Goal: Task Accomplishment & Management: Manage account settings

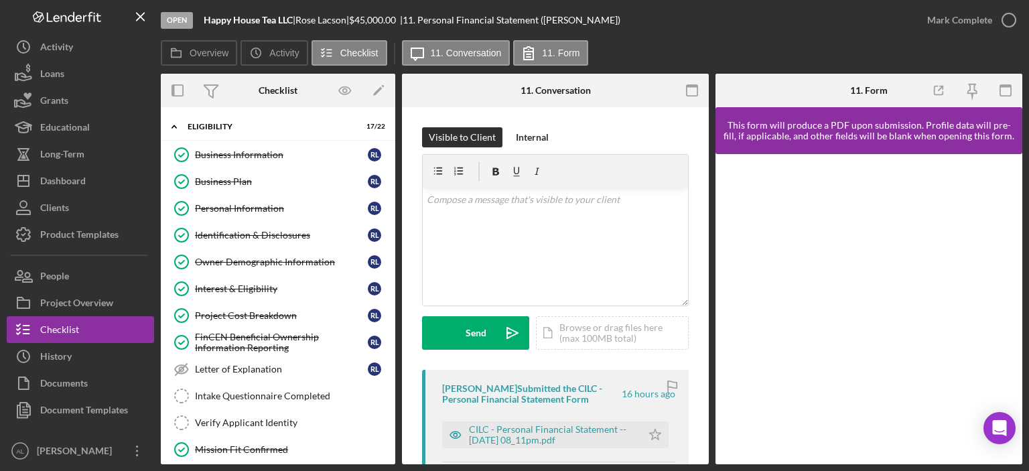
scroll to position [189, 0]
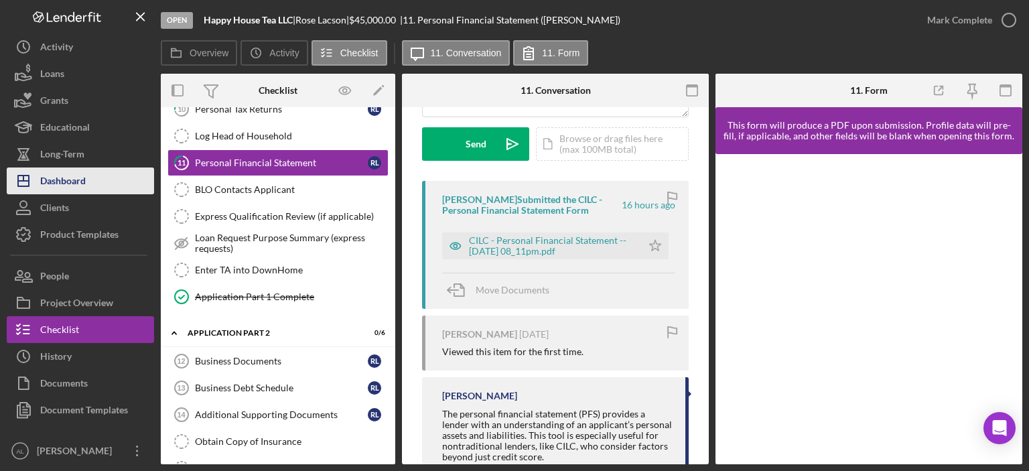
click at [91, 179] on button "Icon/Dashboard Dashboard" at bounding box center [80, 180] width 147 height 27
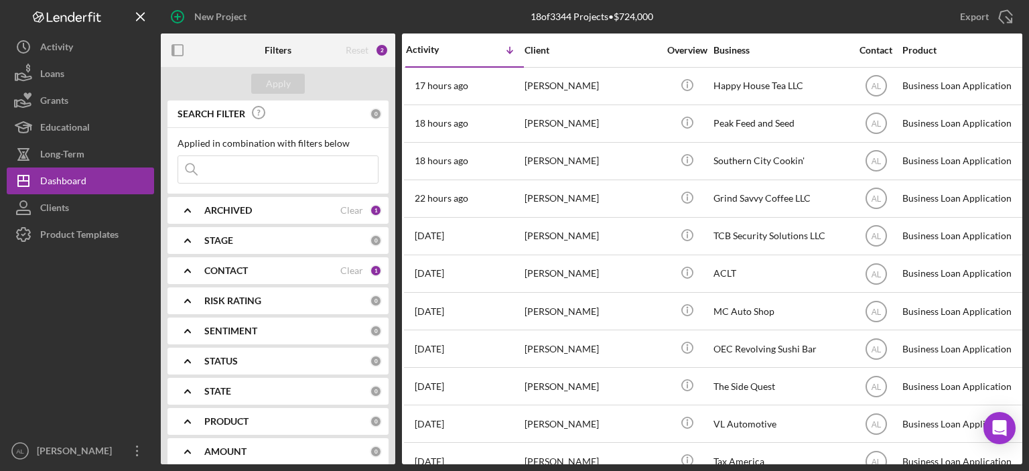
scroll to position [0, 1]
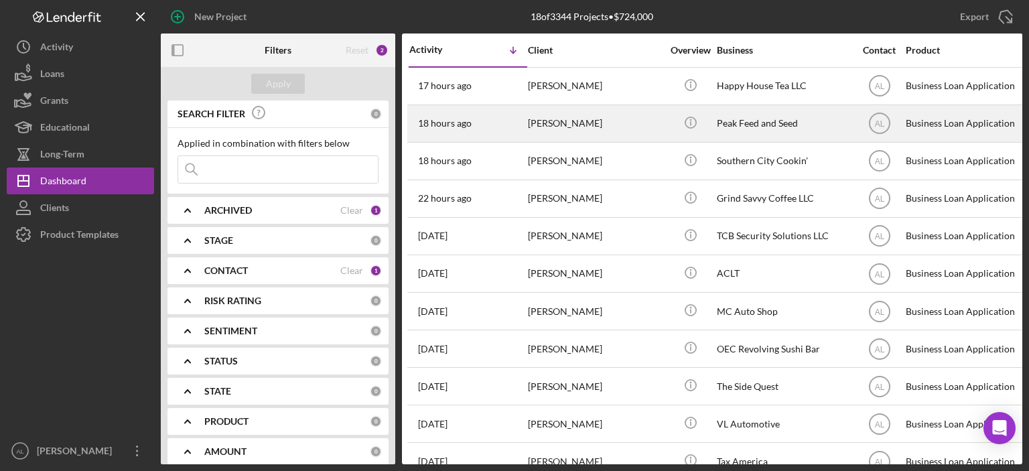
click at [564, 135] on div "[PERSON_NAME]" at bounding box center [595, 124] width 134 height 36
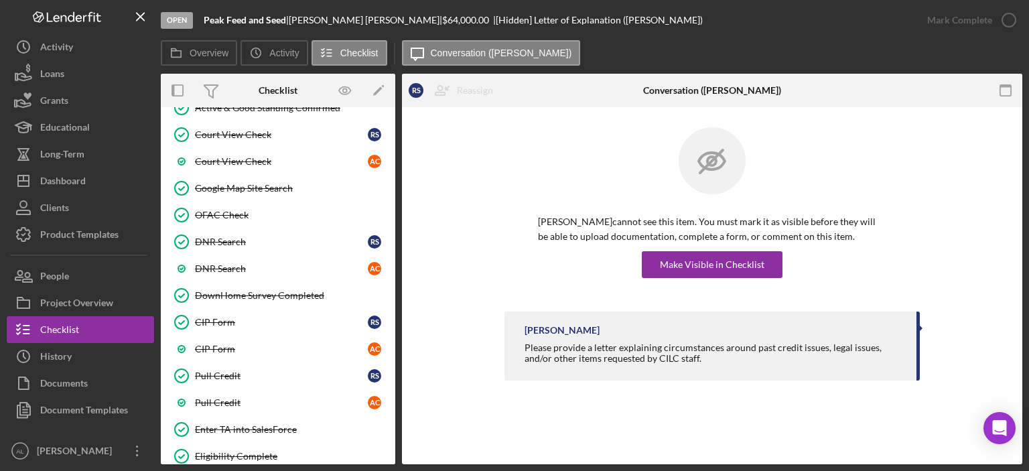
scroll to position [695, 0]
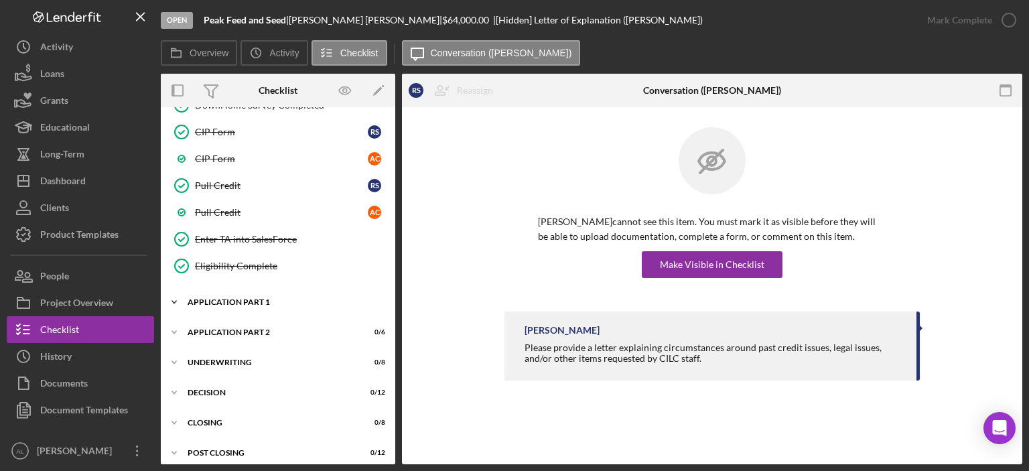
click at [256, 289] on div "Icon/Expander Application Part 1 6 / 13" at bounding box center [278, 302] width 234 height 27
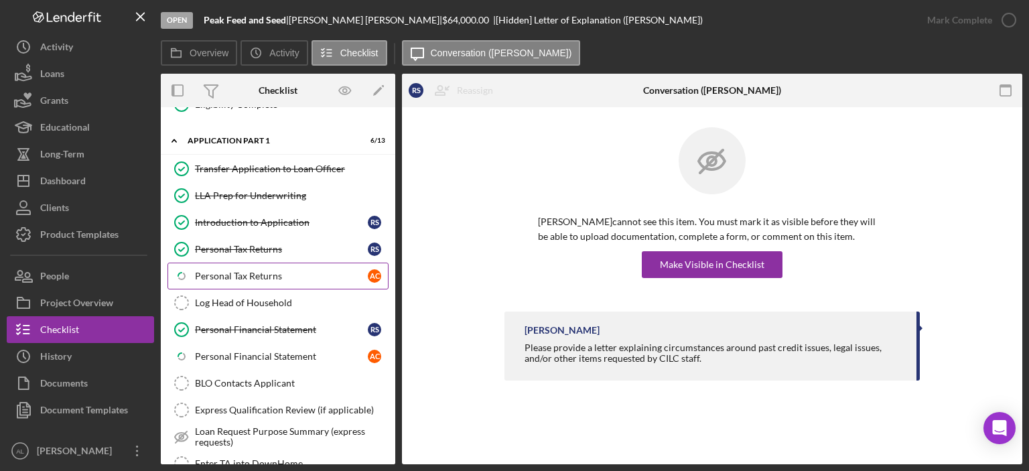
scroll to position [874, 0]
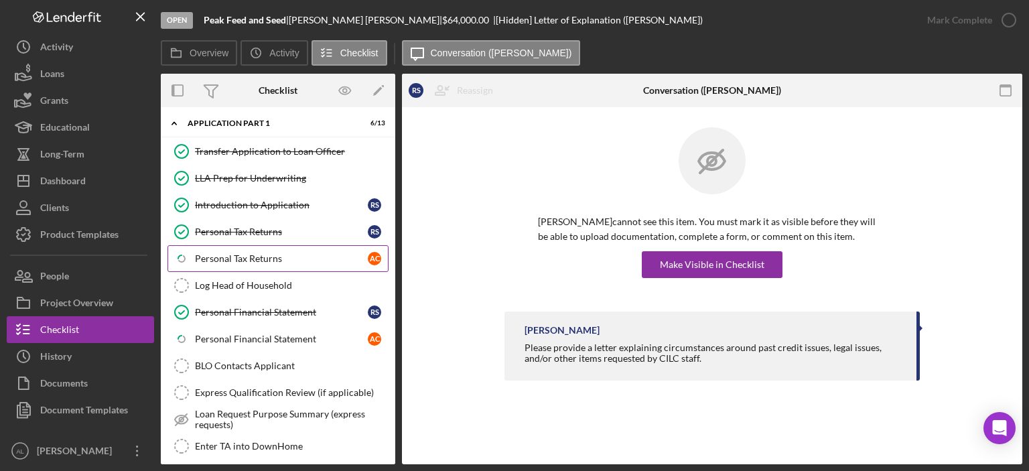
click at [273, 253] on div "Personal Tax Returns" at bounding box center [281, 258] width 173 height 11
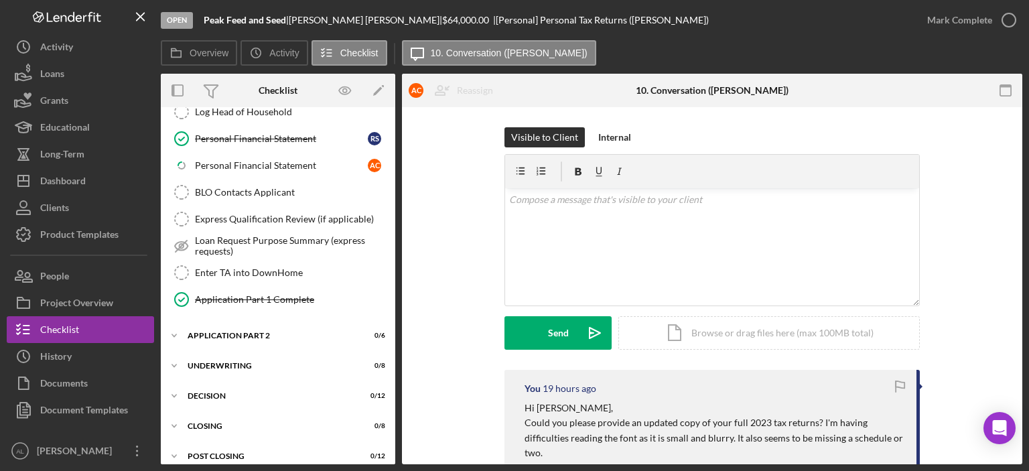
scroll to position [1047, 0]
click at [255, 332] on div "Application Part 2" at bounding box center [283, 336] width 191 height 8
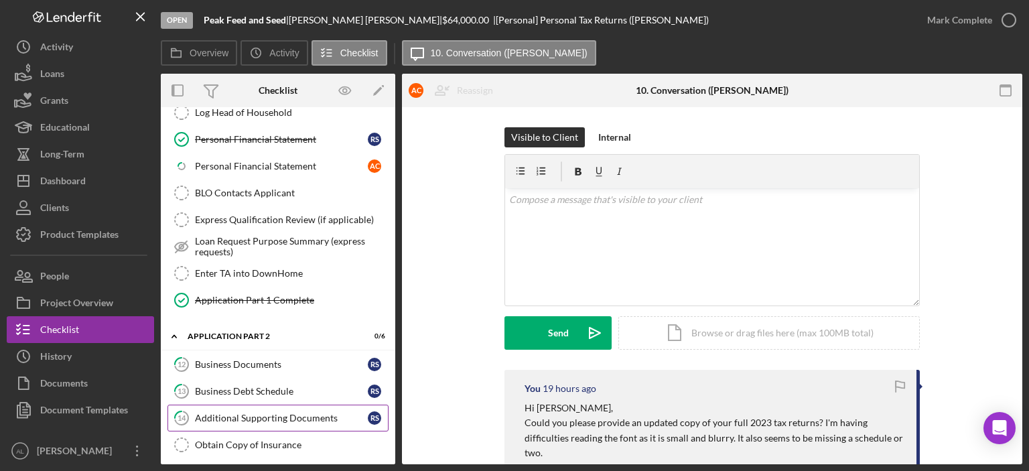
click at [241, 413] on link "14 Additional Supporting Documents R S" at bounding box center [277, 418] width 221 height 27
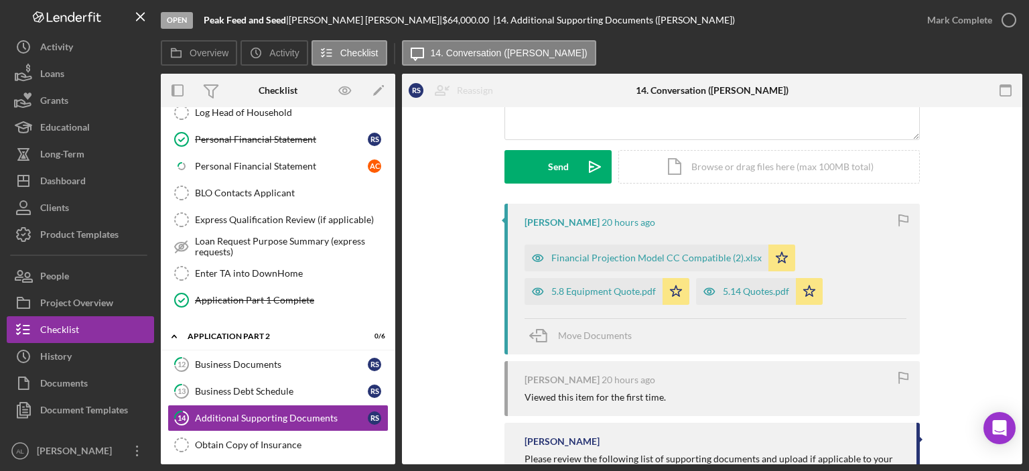
scroll to position [161, 0]
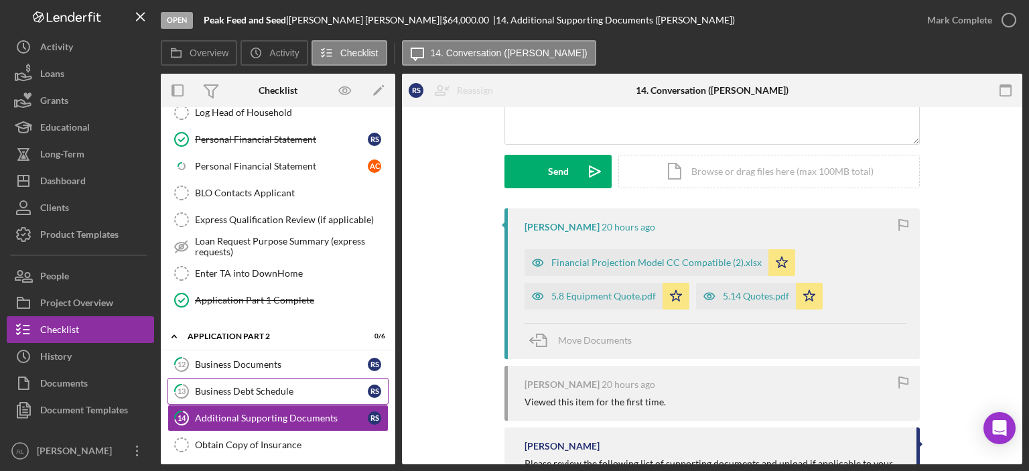
click at [271, 386] on div "Business Debt Schedule" at bounding box center [281, 391] width 173 height 11
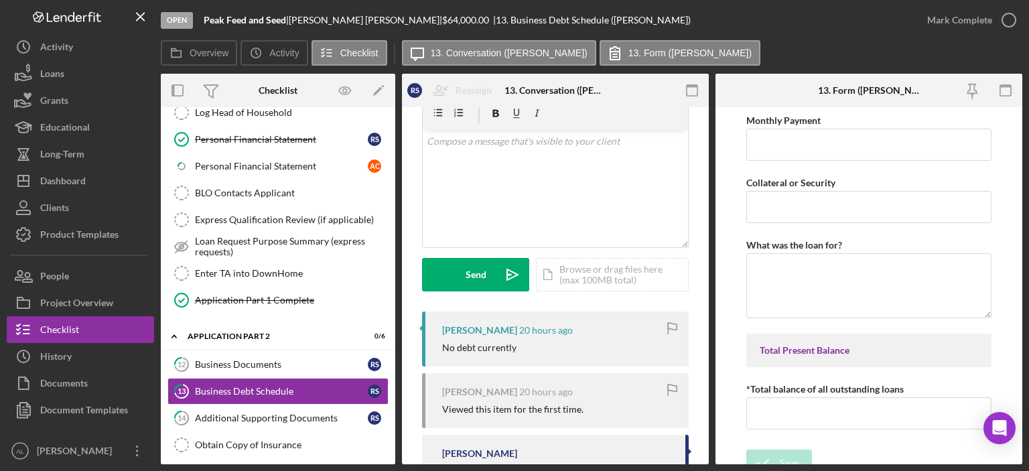
scroll to position [63, 0]
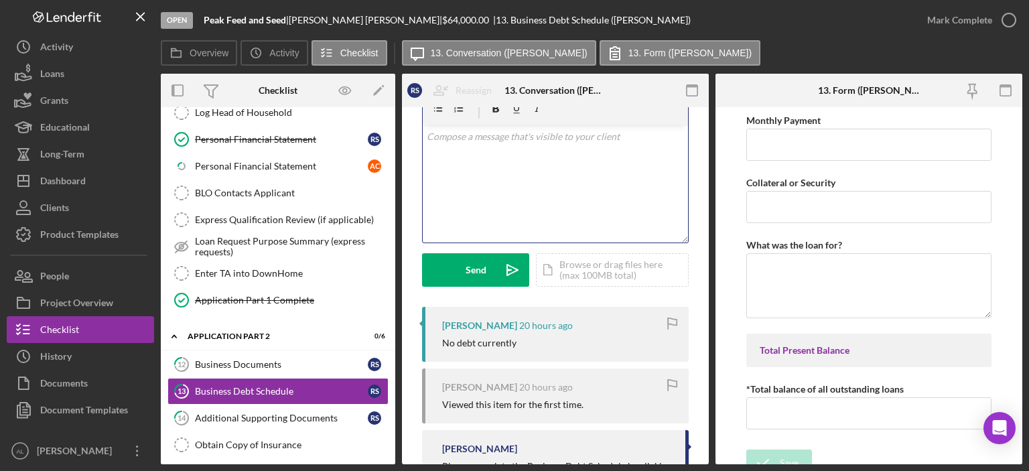
click at [588, 197] on div "v Color teal Color pink Remove color Add row above Add row below Add column bef…" at bounding box center [555, 183] width 265 height 117
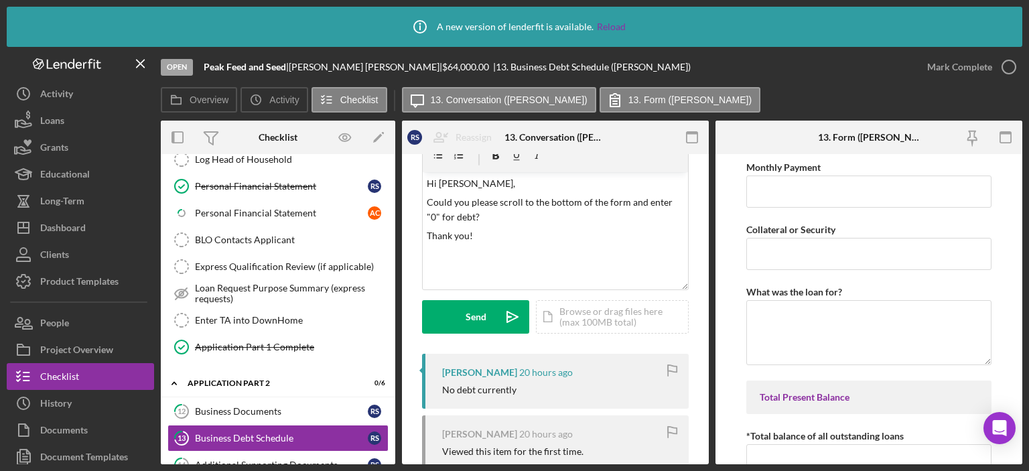
click at [529, 310] on div "Send Icon/icon-invite-send Icon/Document Browse or drag files here (max 100MB t…" at bounding box center [555, 316] width 267 height 33
click at [492, 308] on button "Send Icon/icon-invite-send" at bounding box center [475, 316] width 107 height 33
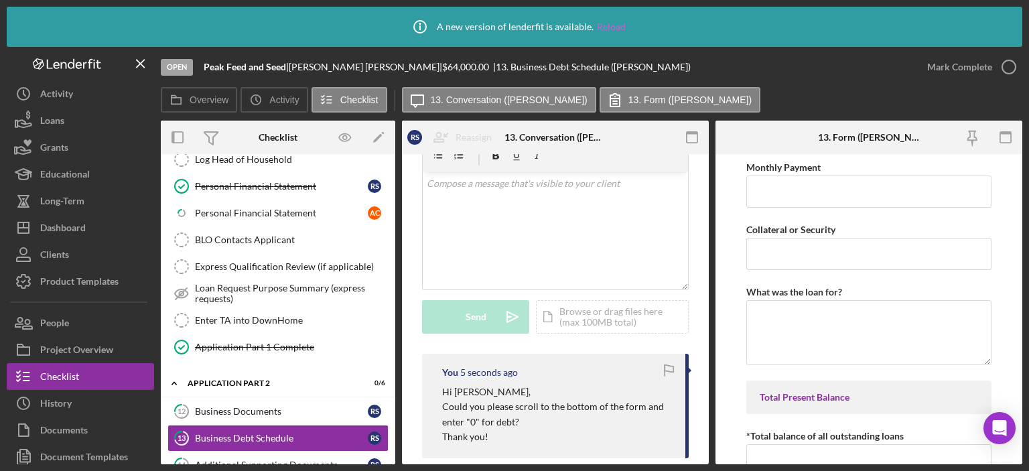
click at [600, 27] on link "Reload" at bounding box center [611, 26] width 29 height 11
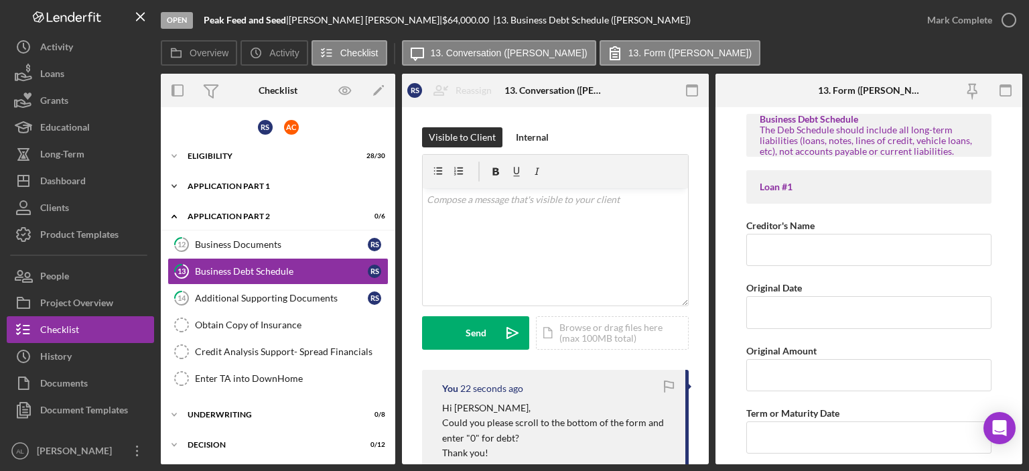
click at [298, 188] on div "Application Part 1" at bounding box center [283, 186] width 191 height 8
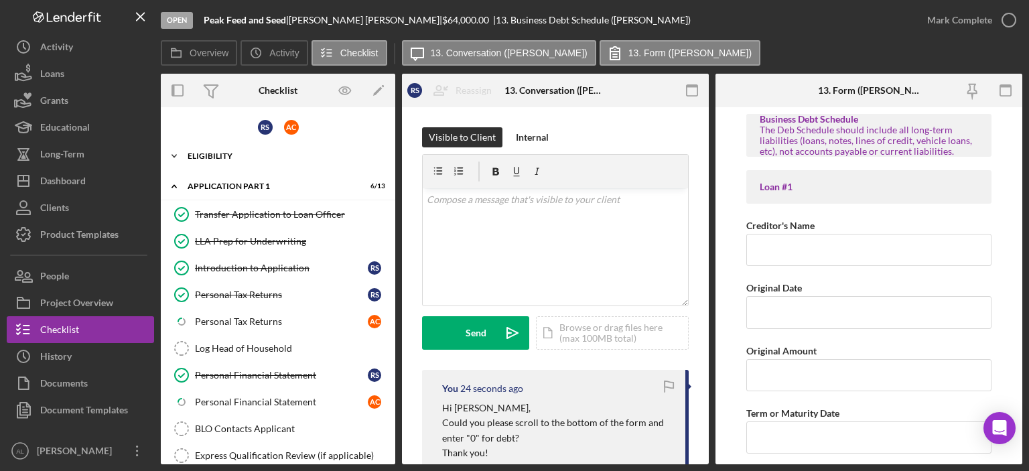
click at [279, 159] on div "Icon/Expander Eligibility 28 / 30" at bounding box center [278, 156] width 234 height 27
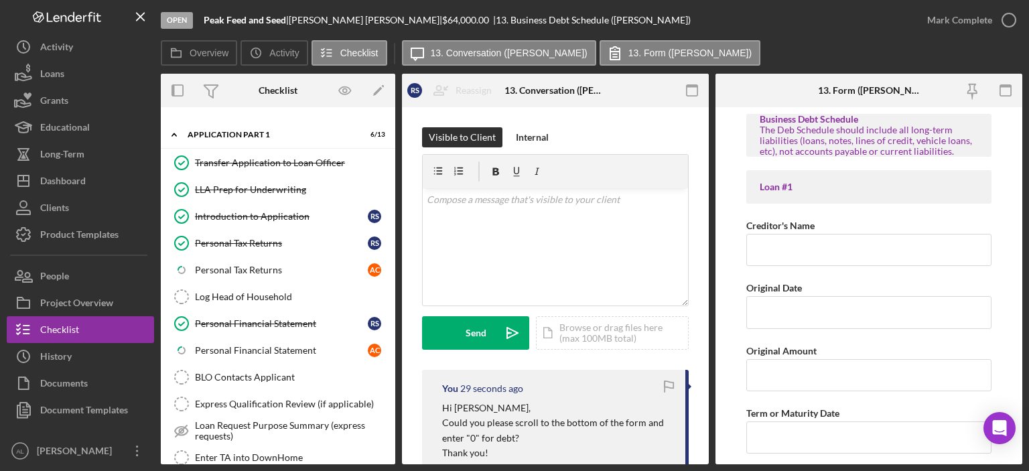
scroll to position [864, 0]
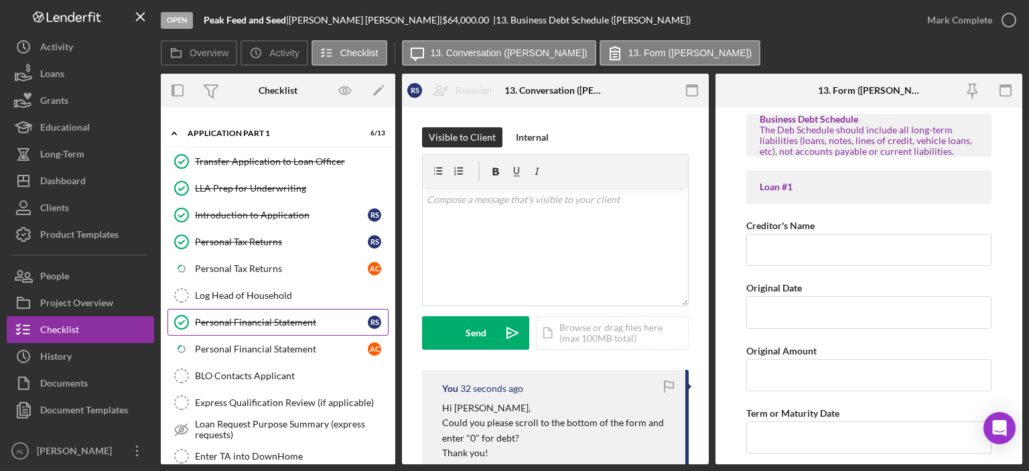
click at [272, 320] on link "Personal Financial Statement Personal Financial Statement R S" at bounding box center [277, 322] width 221 height 27
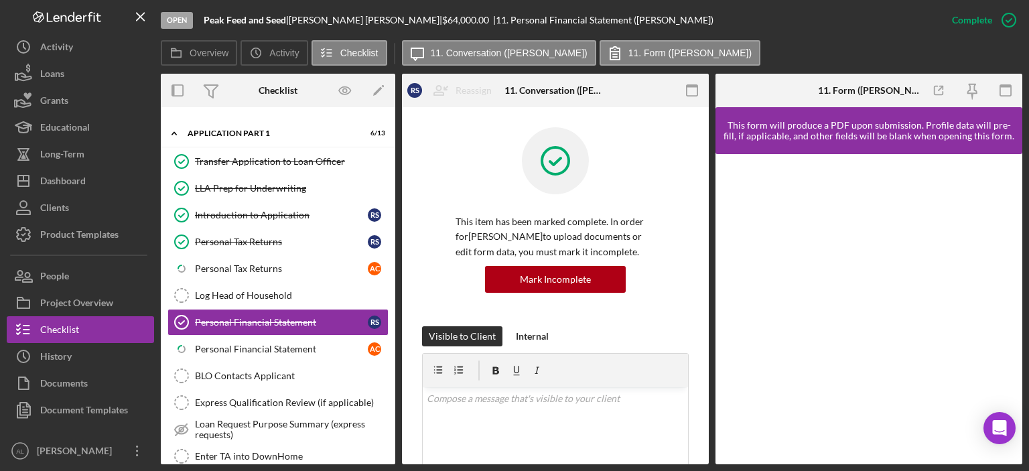
scroll to position [344, 0]
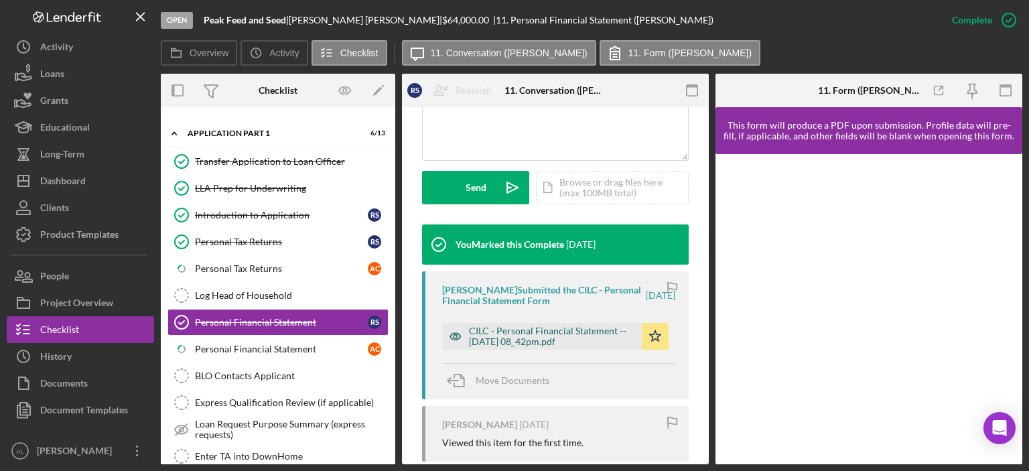
click at [563, 330] on div "CILC - Personal Financial Statement -- [DATE] 08_42pm.pdf" at bounding box center [552, 336] width 166 height 21
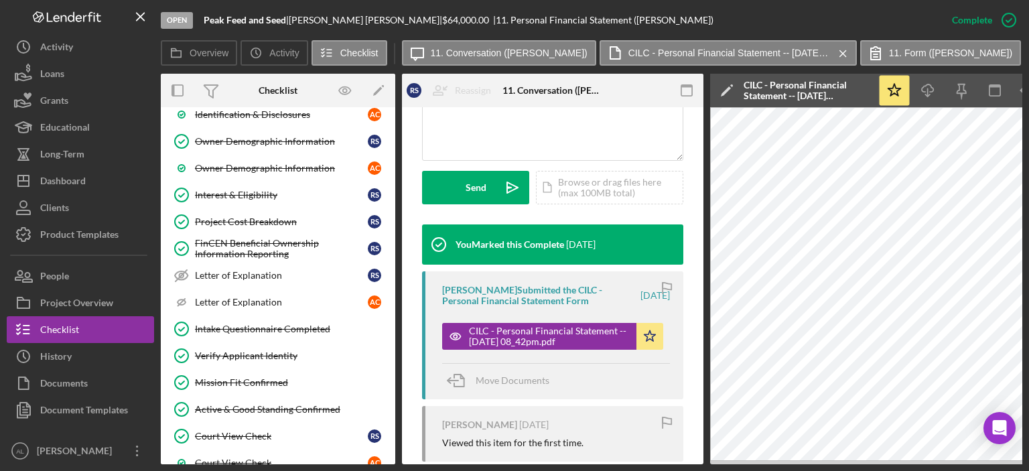
scroll to position [202, 0]
click at [238, 222] on div "Project Cost Breakdown" at bounding box center [281, 223] width 173 height 11
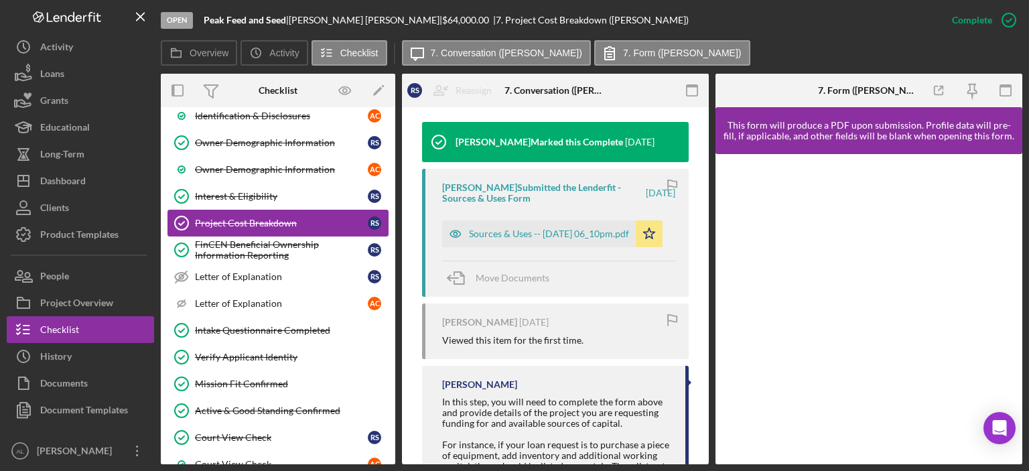
scroll to position [447, 0]
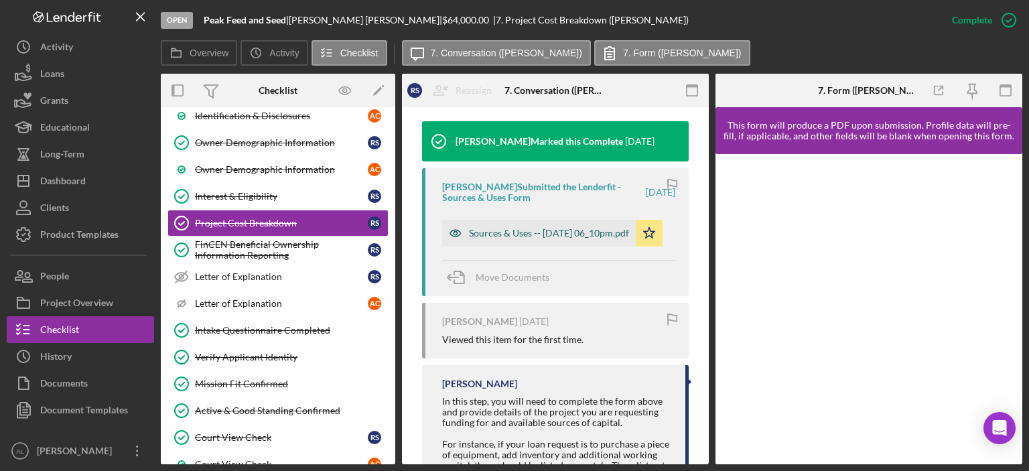
click at [512, 236] on div "Sources & Uses -- [DATE] 06_10pm.pdf" at bounding box center [549, 233] width 160 height 11
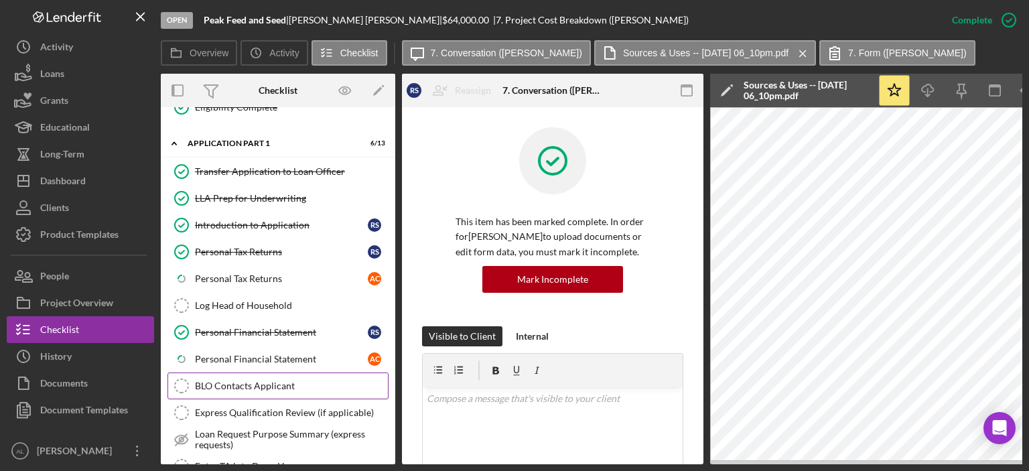
scroll to position [859, 0]
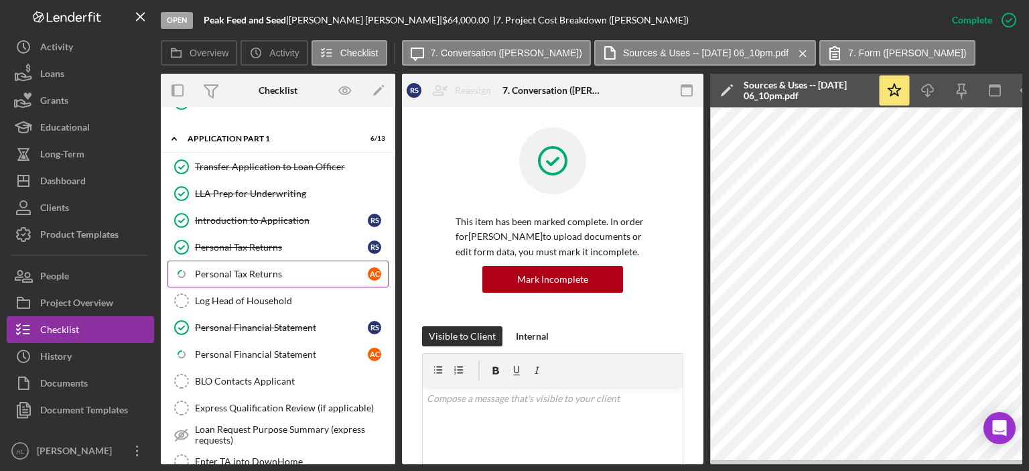
click at [284, 269] on div "Personal Tax Returns" at bounding box center [281, 274] width 173 height 11
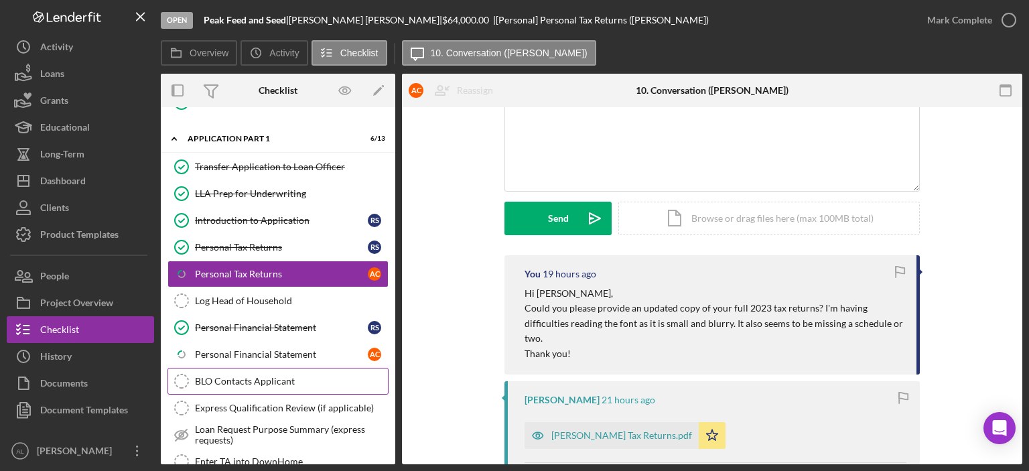
scroll to position [1214, 0]
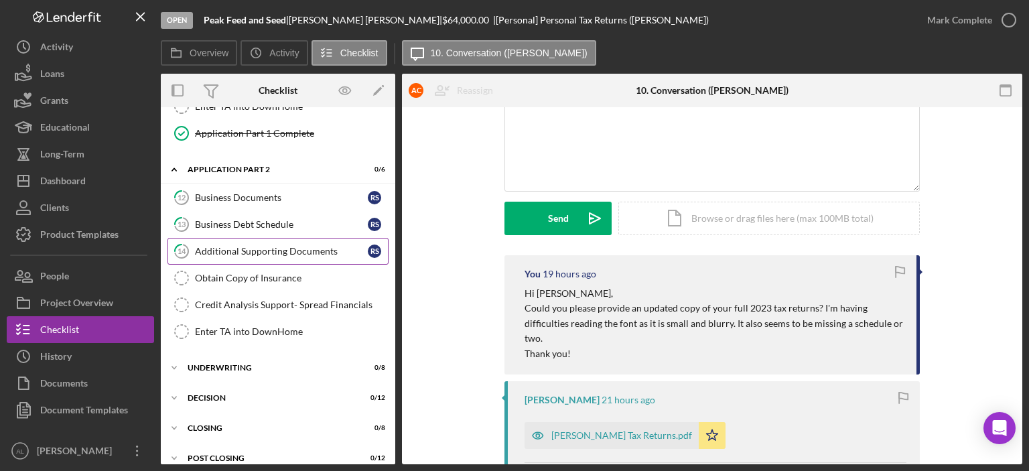
click at [263, 246] on div "Additional Supporting Documents" at bounding box center [281, 251] width 173 height 11
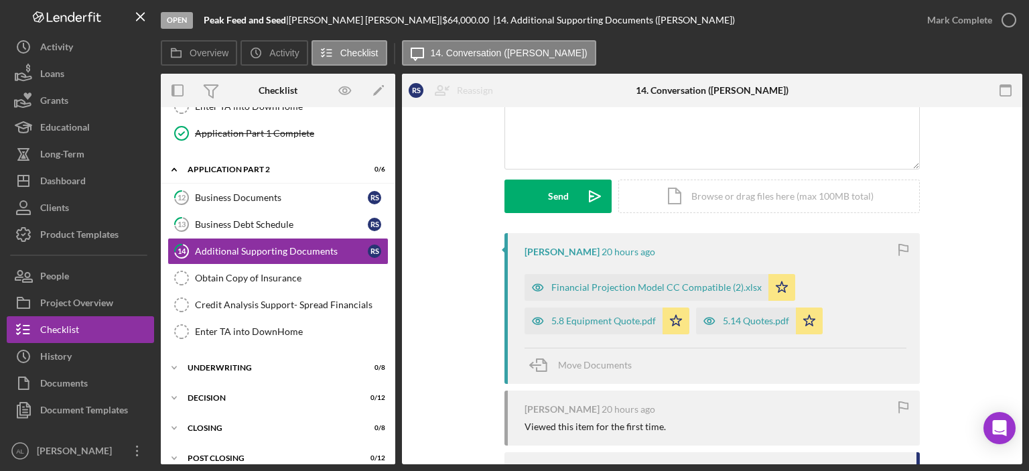
scroll to position [153, 0]
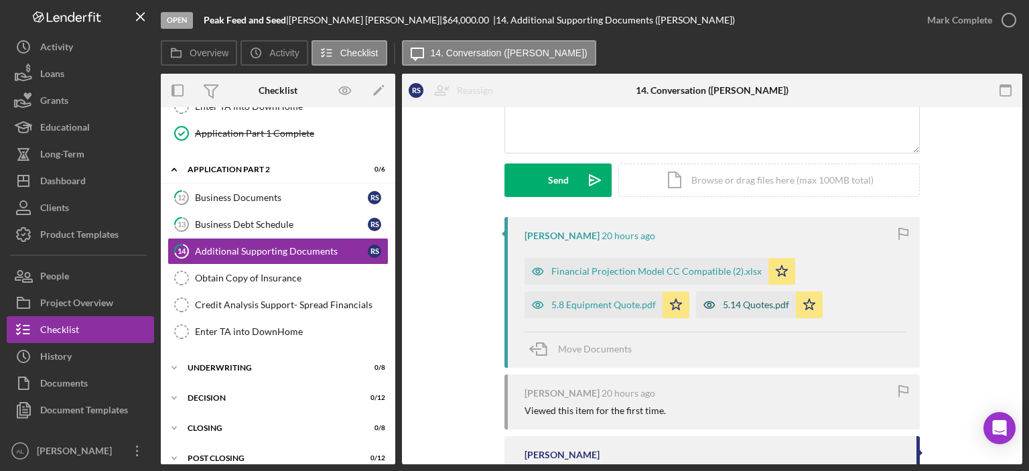
click at [737, 306] on div "5.14 Quotes.pdf" at bounding box center [756, 304] width 66 height 11
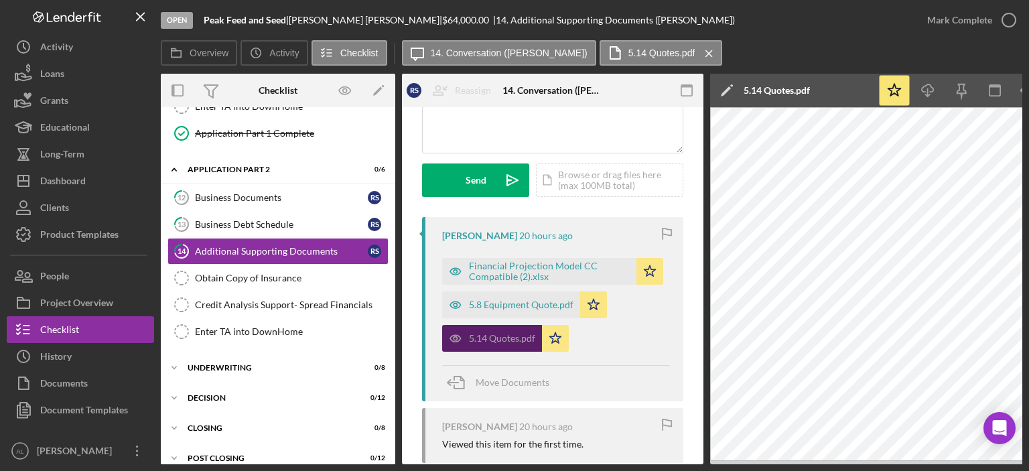
scroll to position [0, 89]
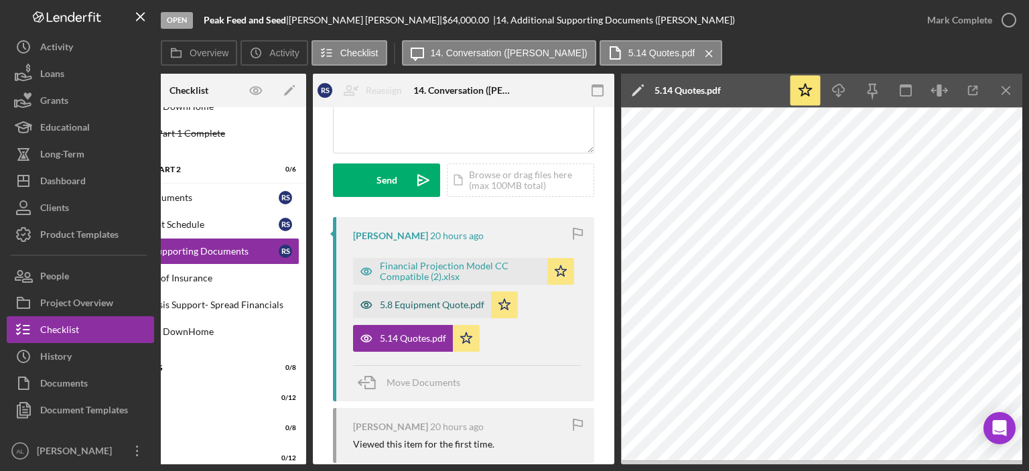
click at [407, 307] on div "5.8 Equipment Quote.pdf" at bounding box center [432, 304] width 105 height 11
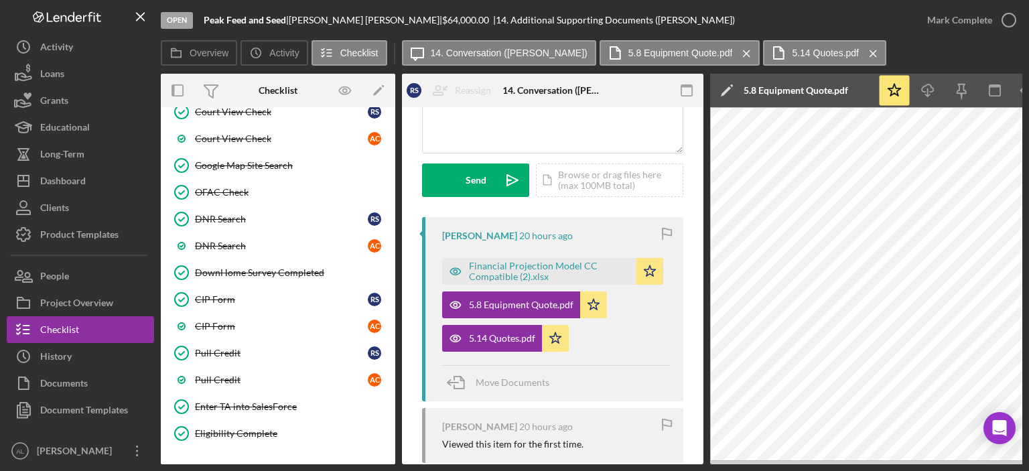
scroll to position [529, 0]
click at [265, 346] on div "Pull Credit" at bounding box center [281, 351] width 173 height 11
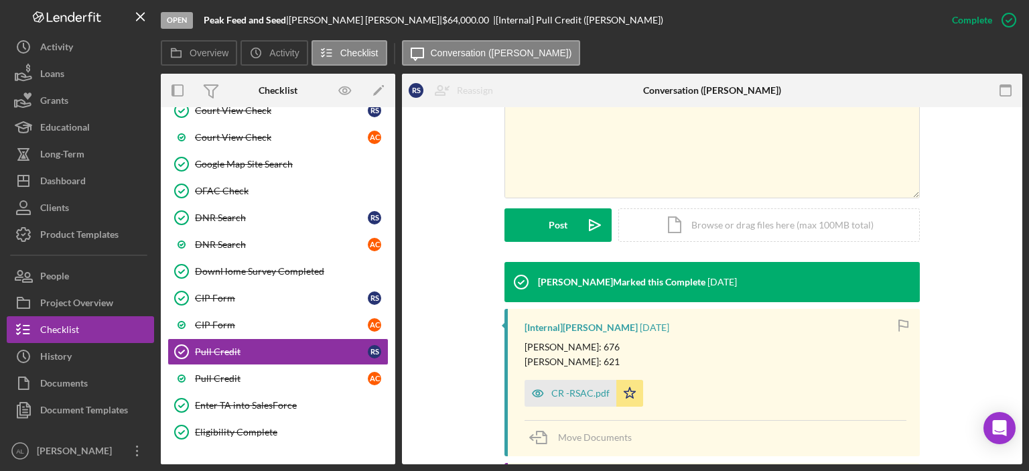
scroll to position [271, 0]
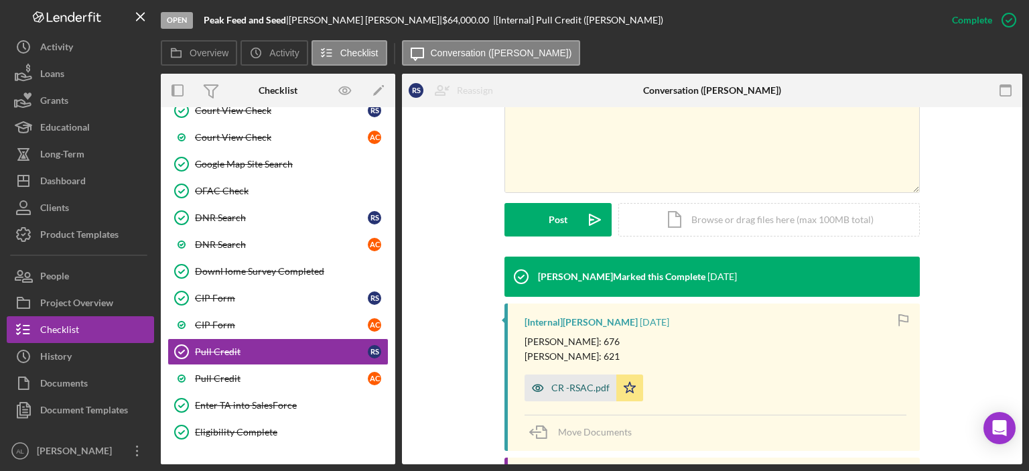
click at [565, 395] on div "CR -RSAC.pdf" at bounding box center [571, 387] width 92 height 27
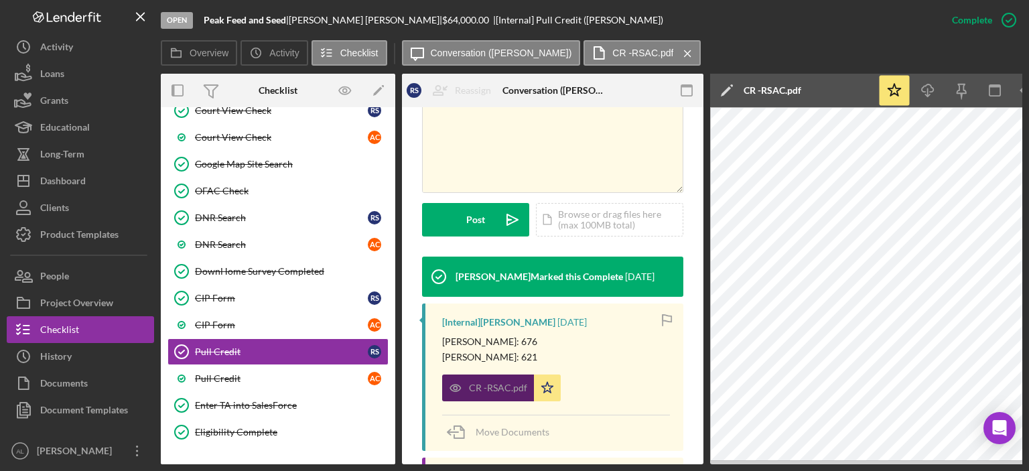
scroll to position [0, 89]
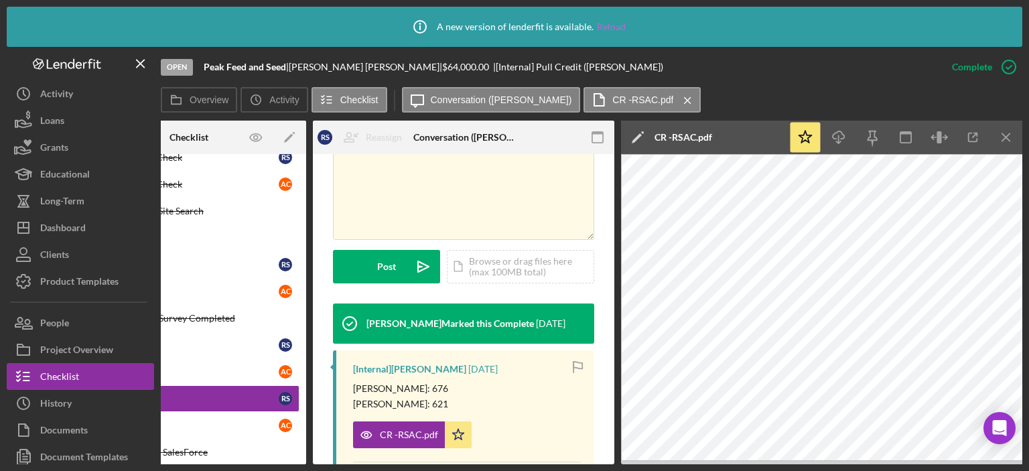
click at [612, 31] on link "Reload" at bounding box center [611, 26] width 29 height 11
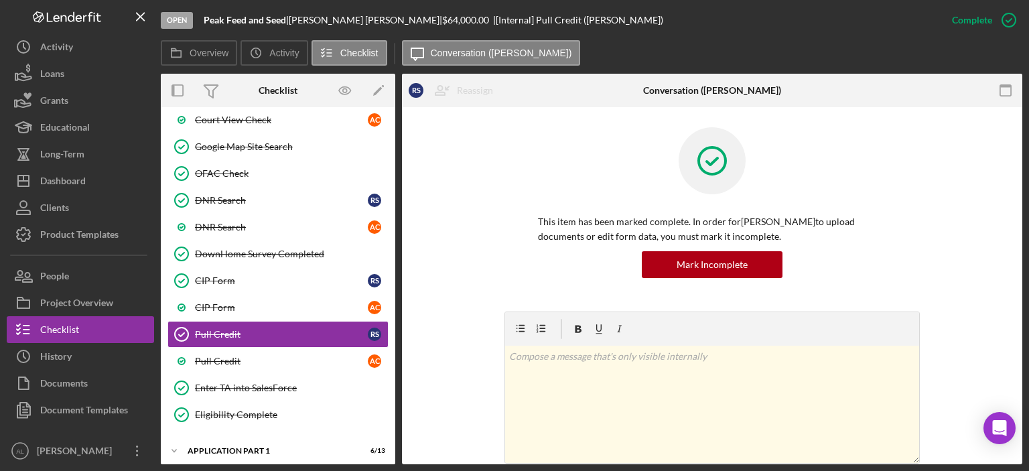
scroll to position [587, 0]
